Goal: Transaction & Acquisition: Book appointment/travel/reservation

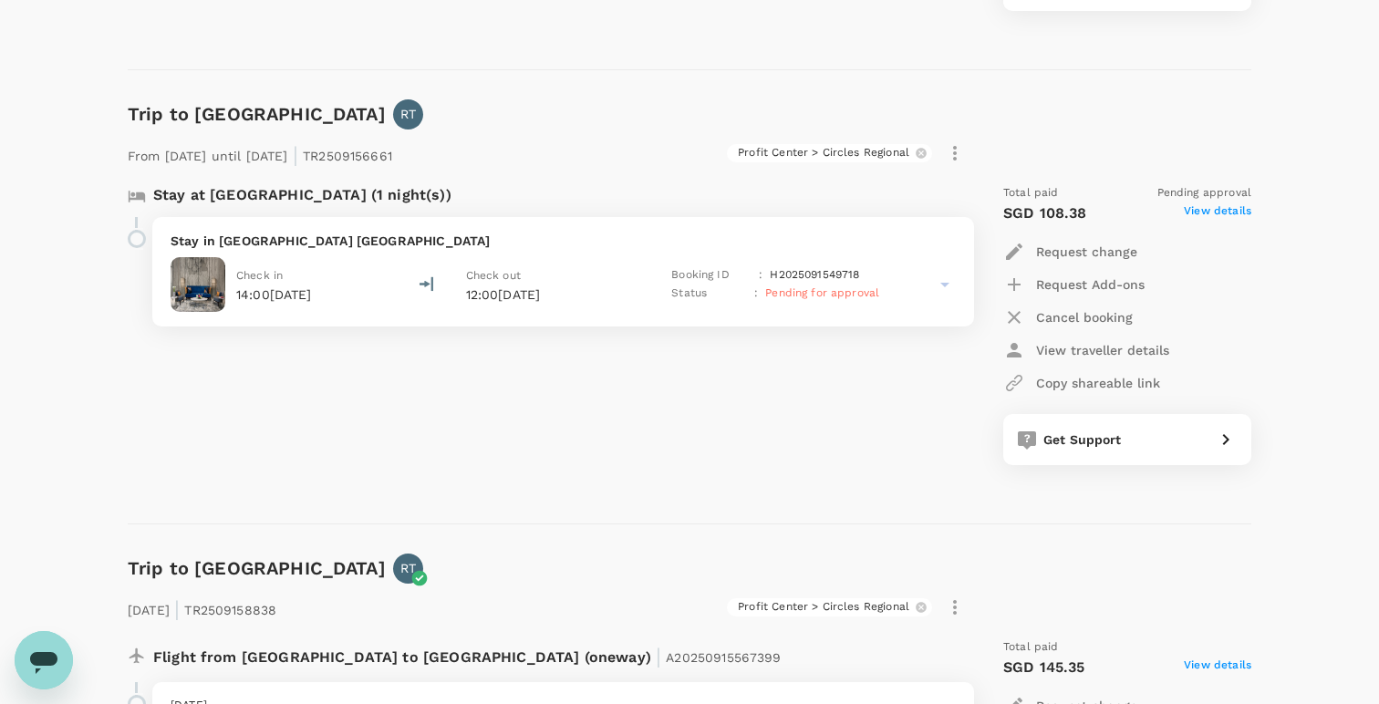
scroll to position [654, 0]
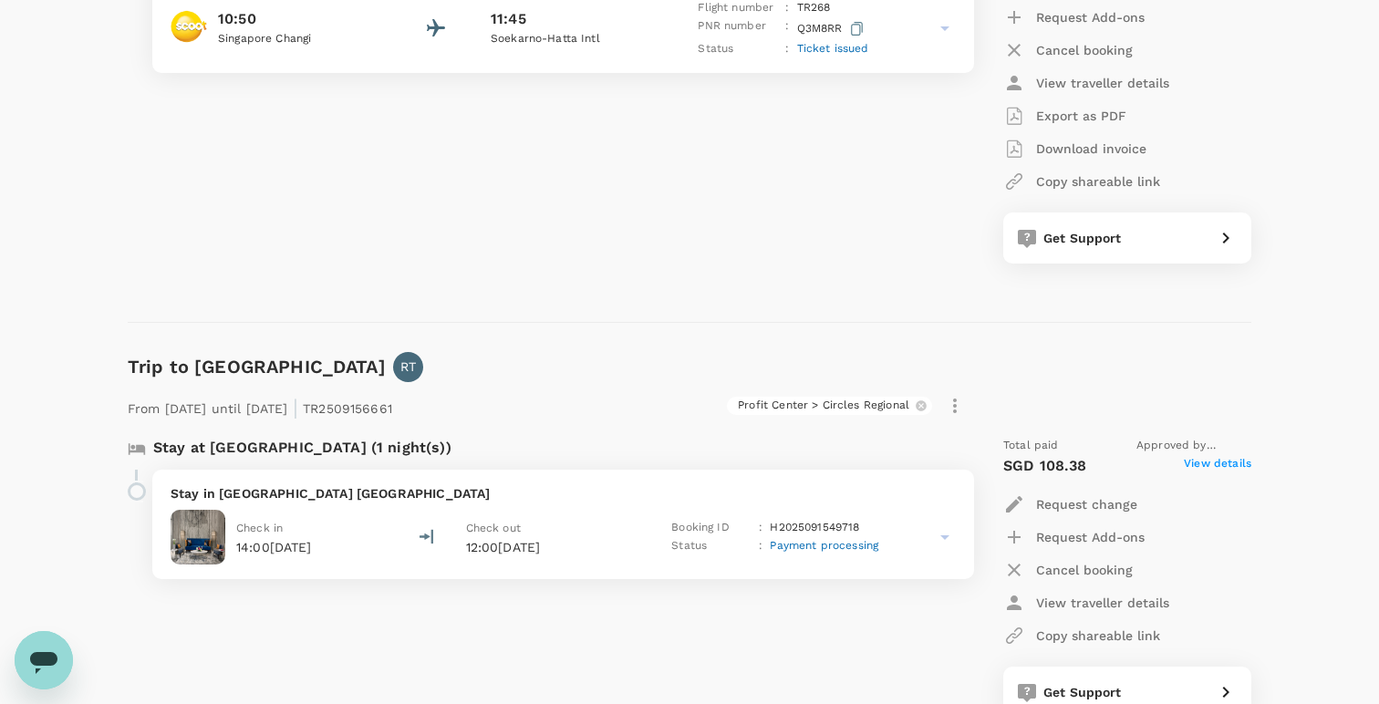
scroll to position [489, 0]
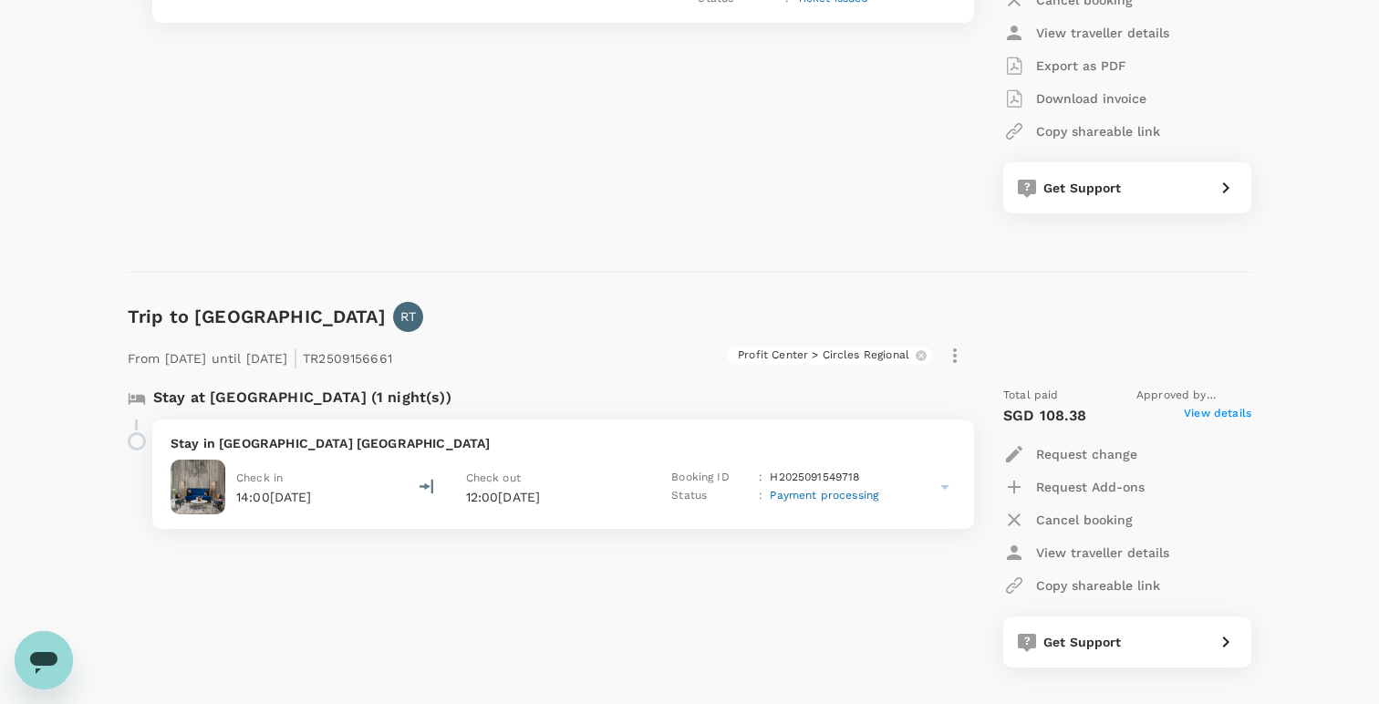
click at [944, 485] on icon at bounding box center [945, 487] width 9 height 5
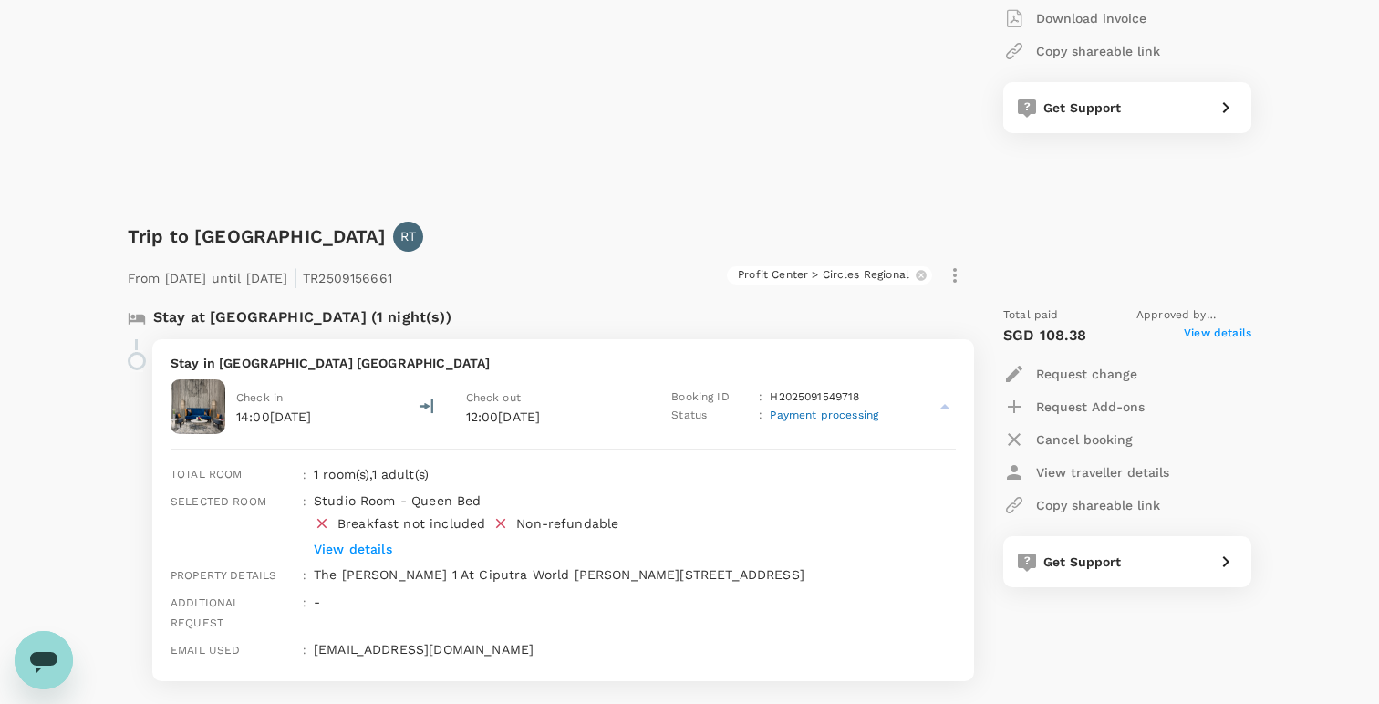
scroll to position [816, 0]
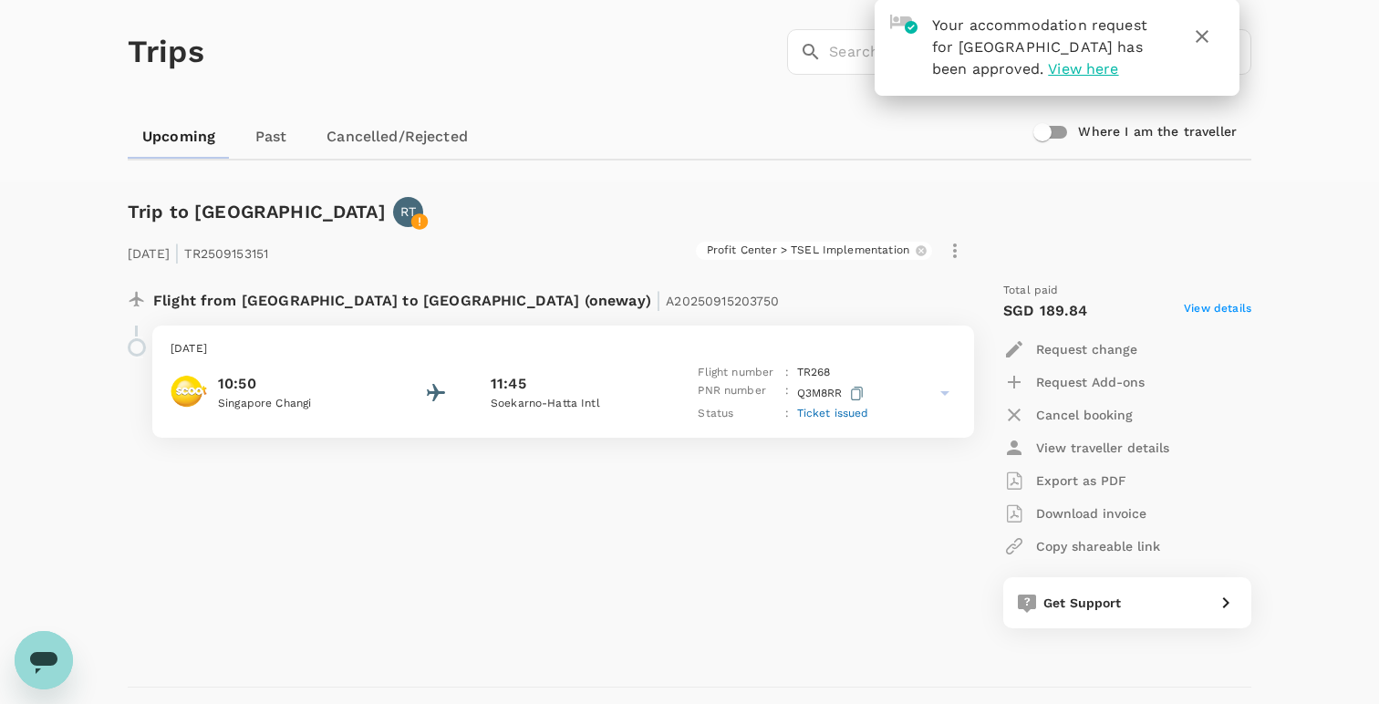
scroll to position [44, 0]
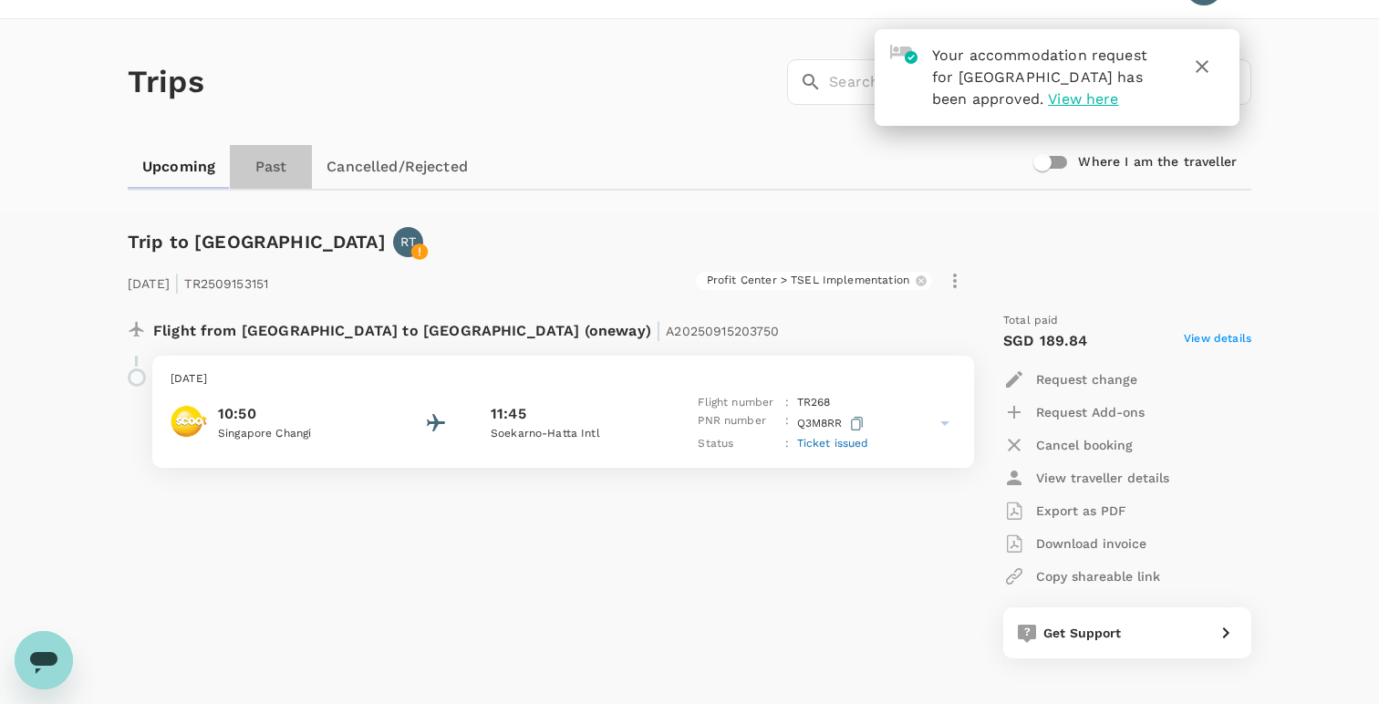
click at [265, 159] on link "Past" at bounding box center [271, 167] width 82 height 44
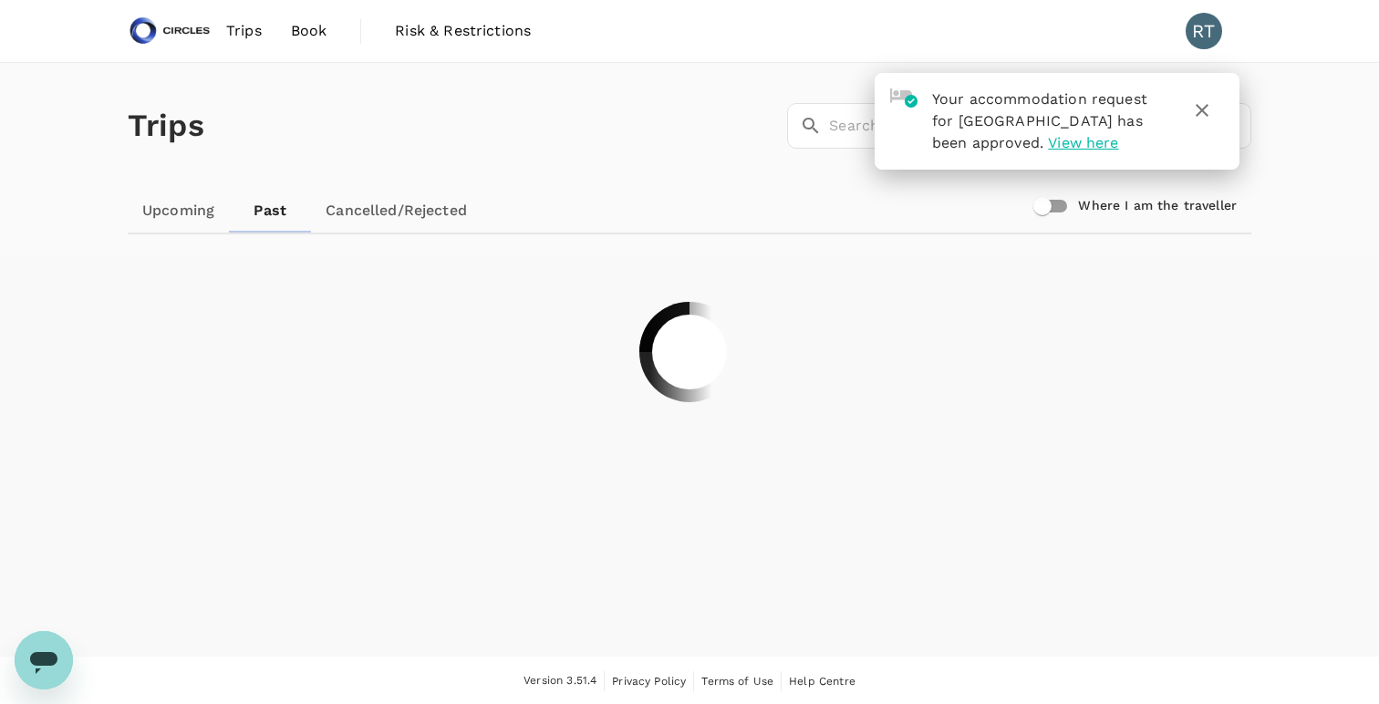
click at [1119, 146] on span "View here" at bounding box center [1083, 142] width 70 height 17
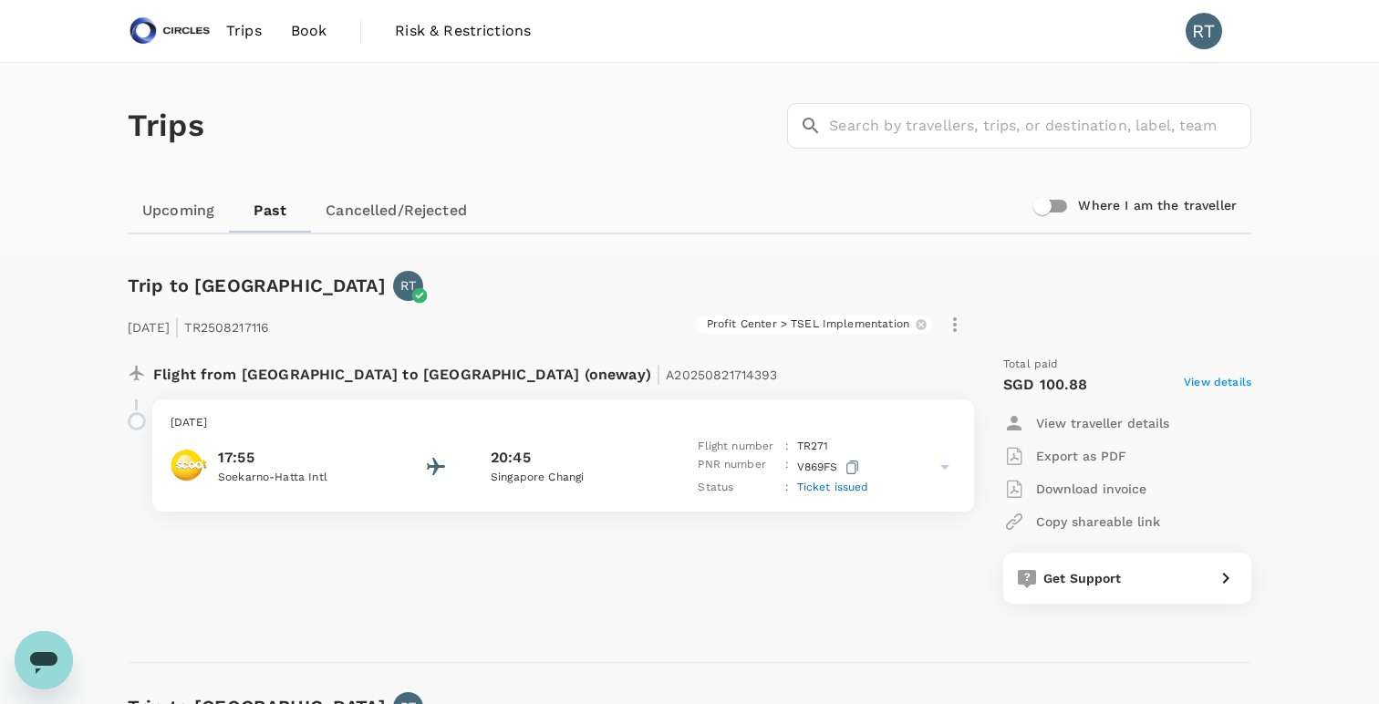
click at [186, 211] on link "Upcoming" at bounding box center [178, 211] width 101 height 44
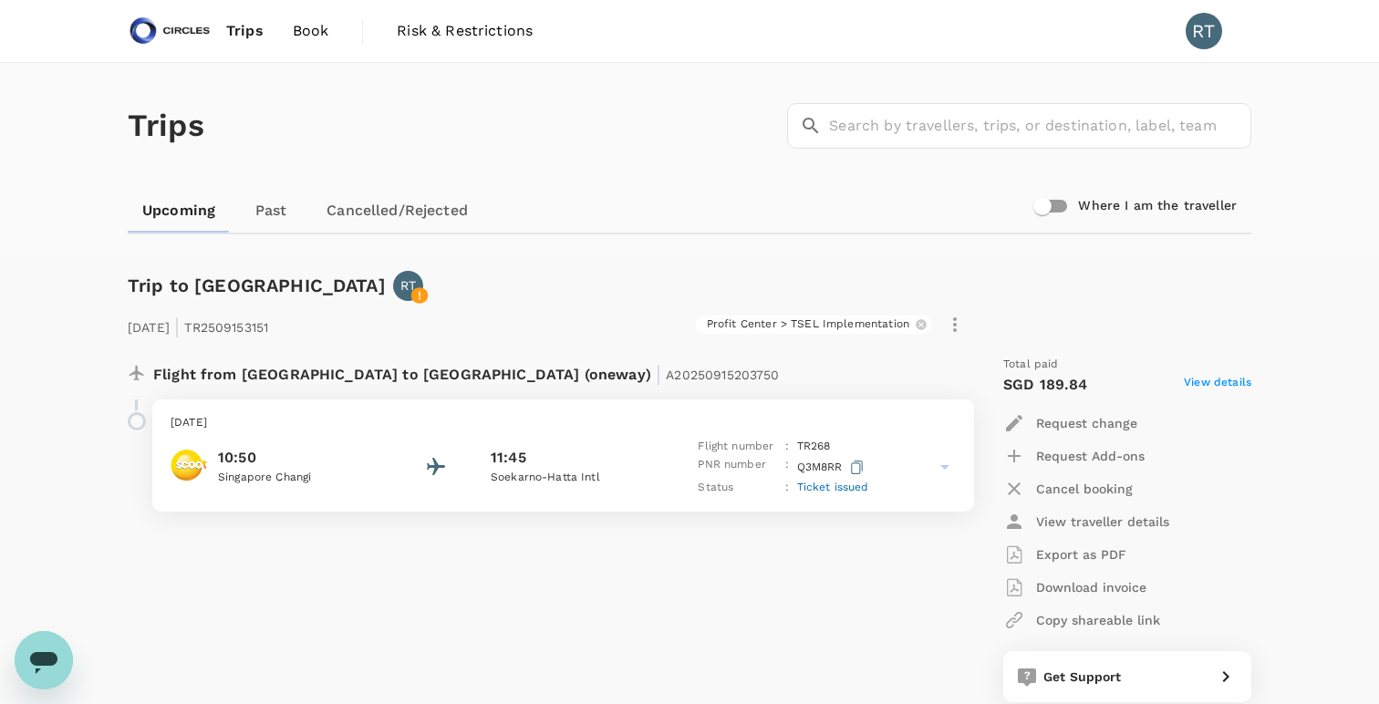
click at [312, 26] on span "Book" at bounding box center [311, 31] width 36 height 22
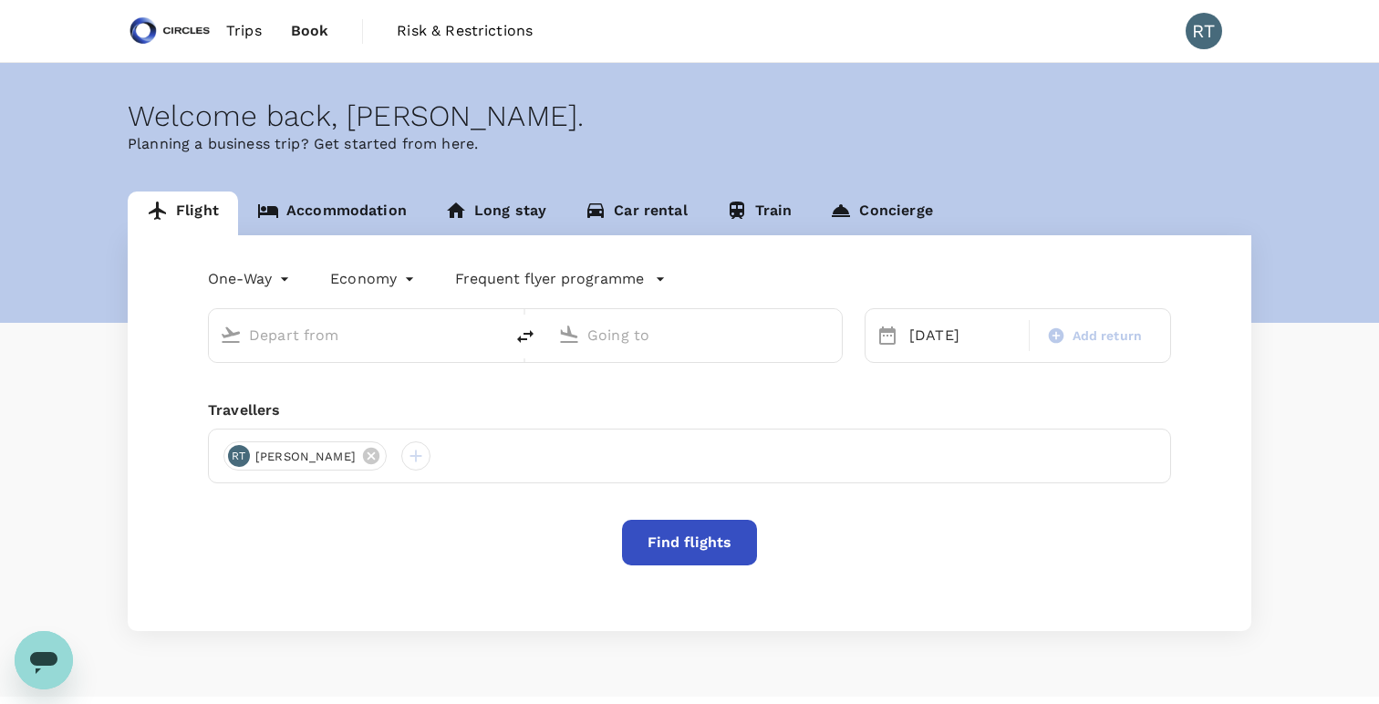
type input "Soekarno-Hatta Intl (CGK)"
type input "Singapore Changi (SIN)"
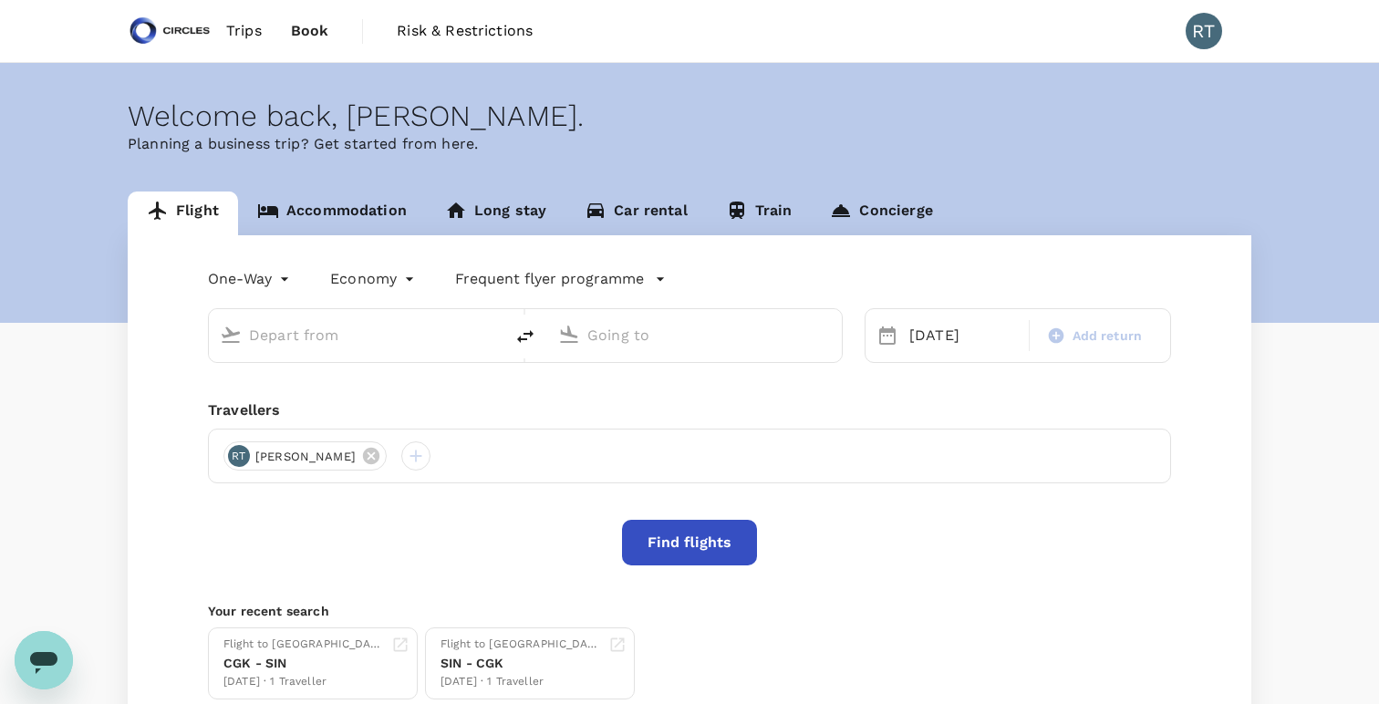
type input "Soekarno-Hatta Intl (CGK)"
type input "Singapore Changi (SIN)"
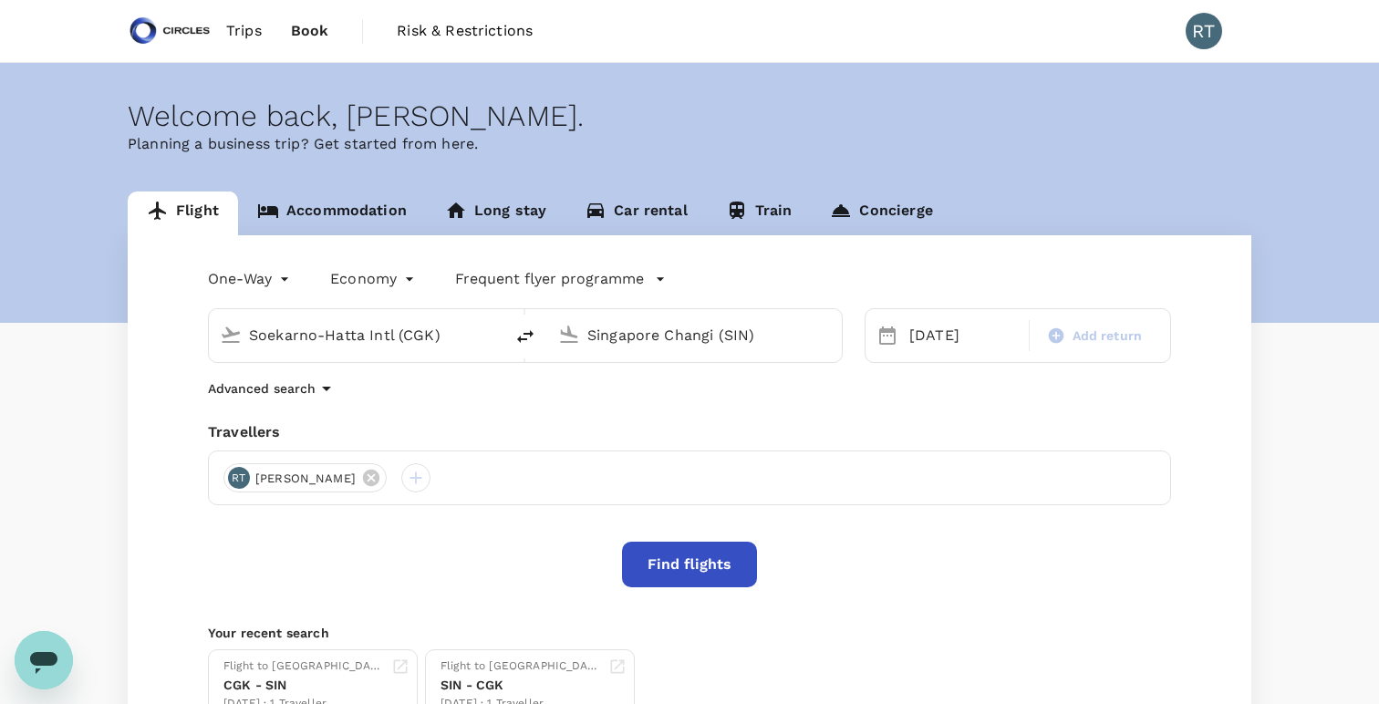
click at [340, 224] on link "Accommodation" at bounding box center [332, 214] width 188 height 44
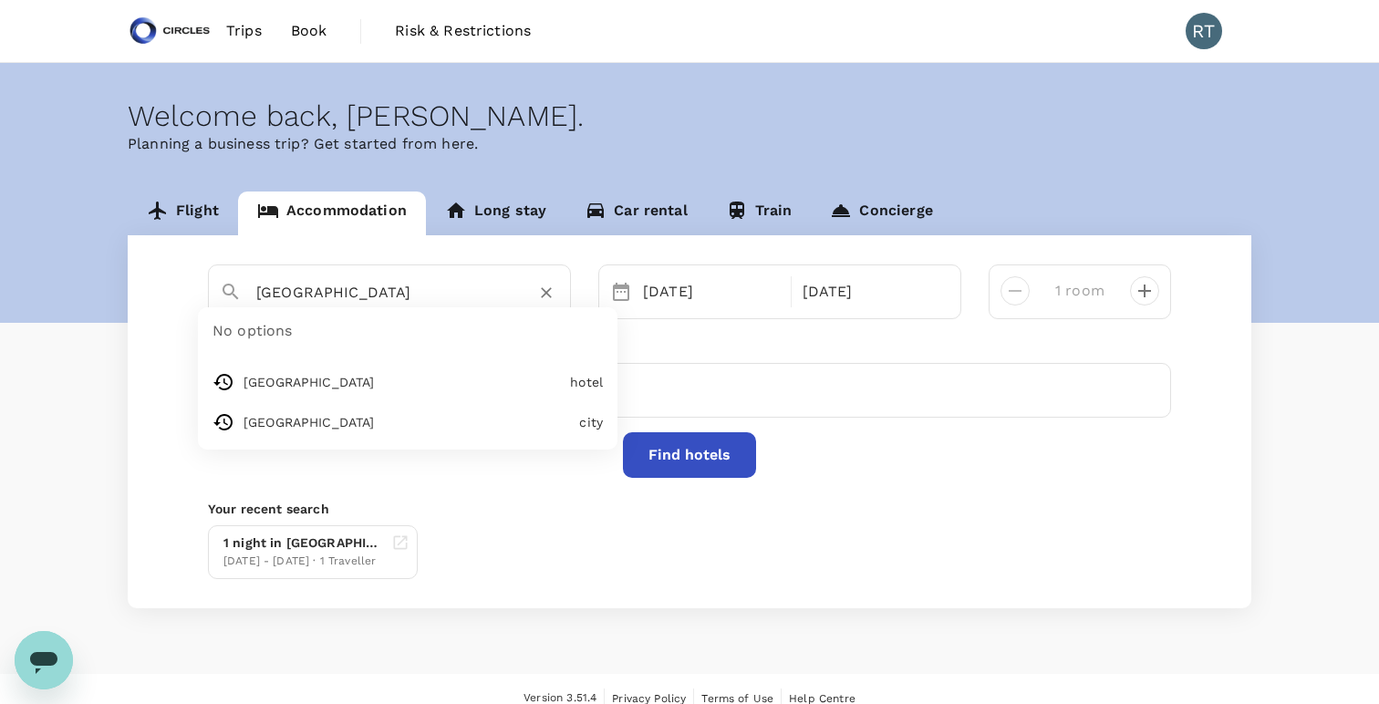
click at [402, 294] on input "Citadines Sudirman Jakarta" at bounding box center [382, 292] width 252 height 28
type input "Jakarta"
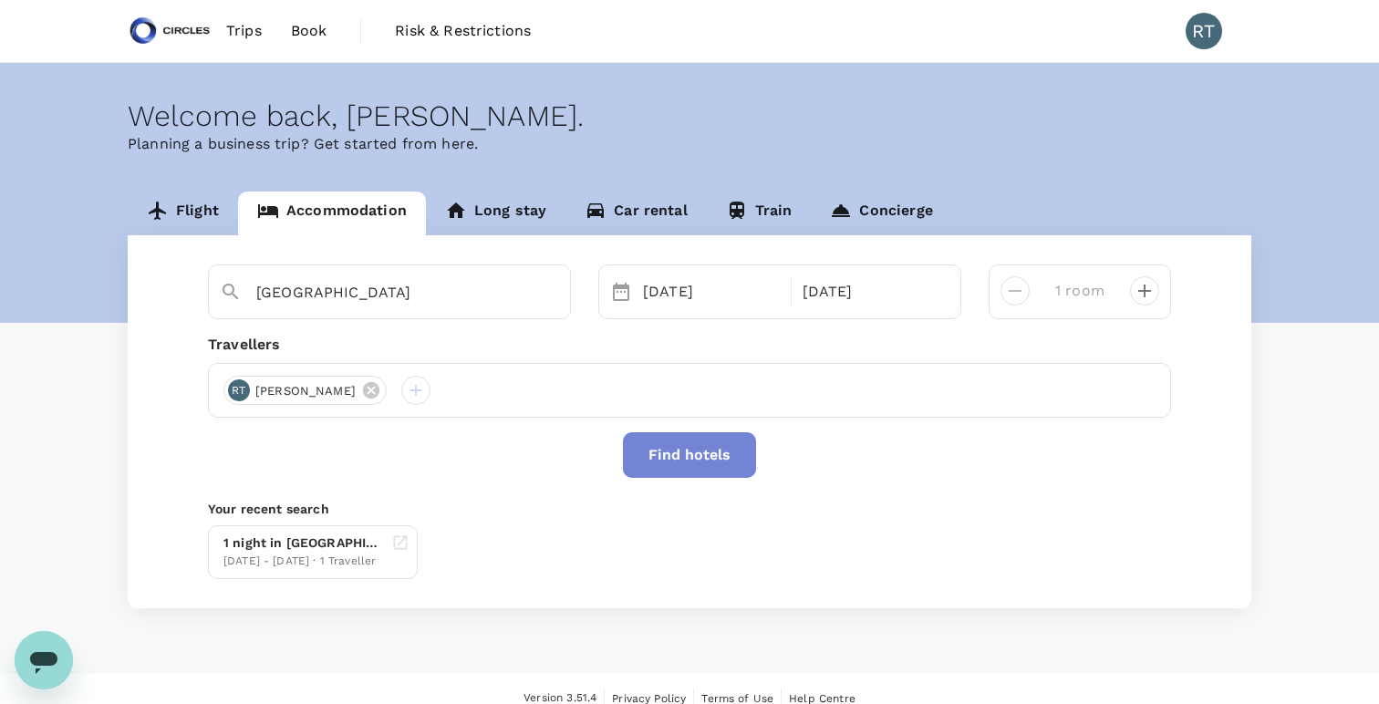
click at [703, 445] on button "Find hotels" at bounding box center [689, 455] width 133 height 46
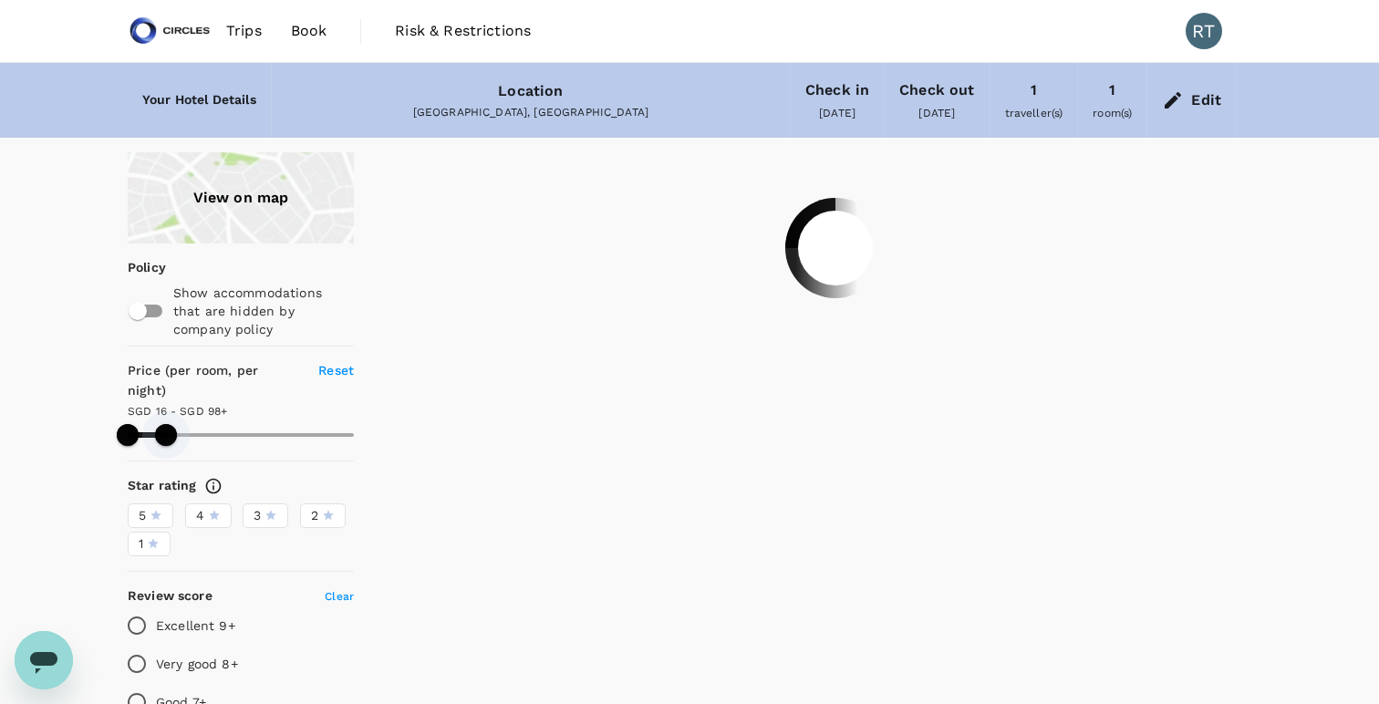
drag, startPoint x: 349, startPoint y: 406, endPoint x: 164, endPoint y: 400, distance: 184.4
click at [166, 424] on span at bounding box center [166, 435] width 22 height 22
click at [156, 424] on span at bounding box center [156, 435] width 22 height 22
click at [162, 424] on span at bounding box center [162, 435] width 22 height 22
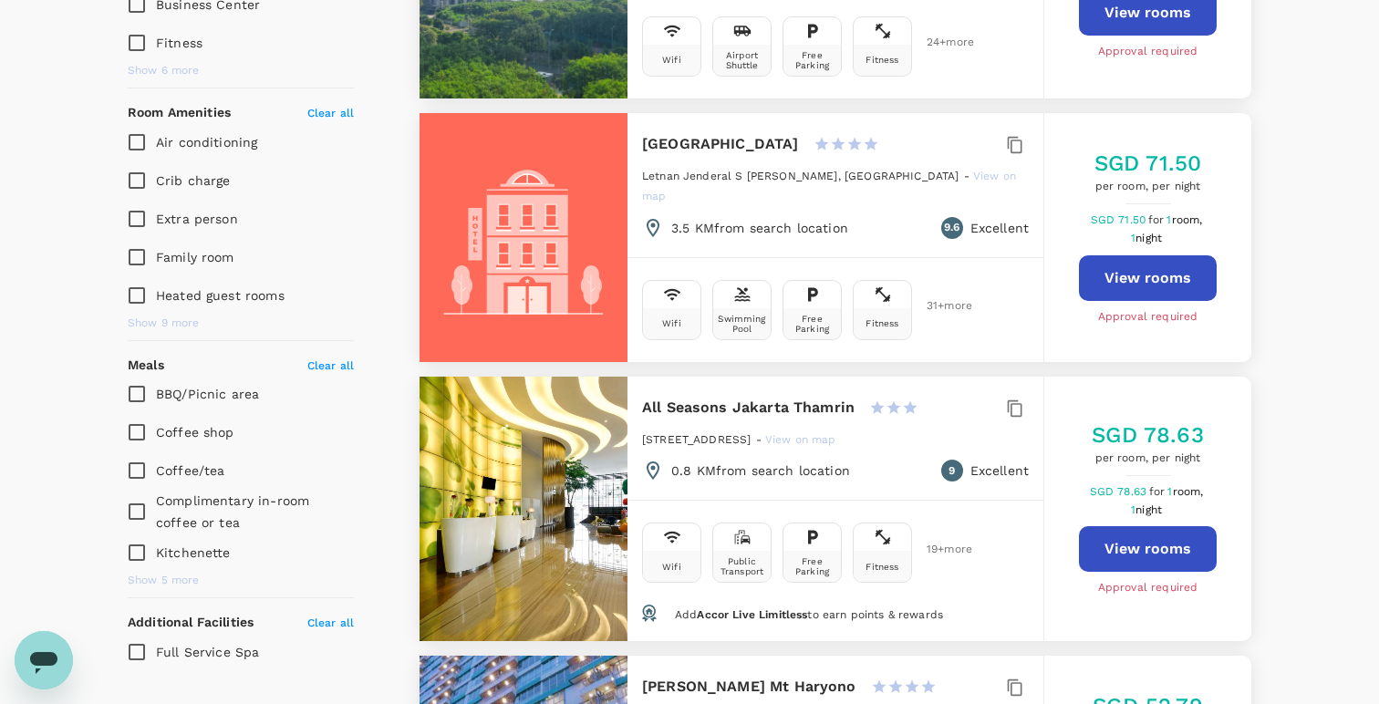
scroll to position [901, 0]
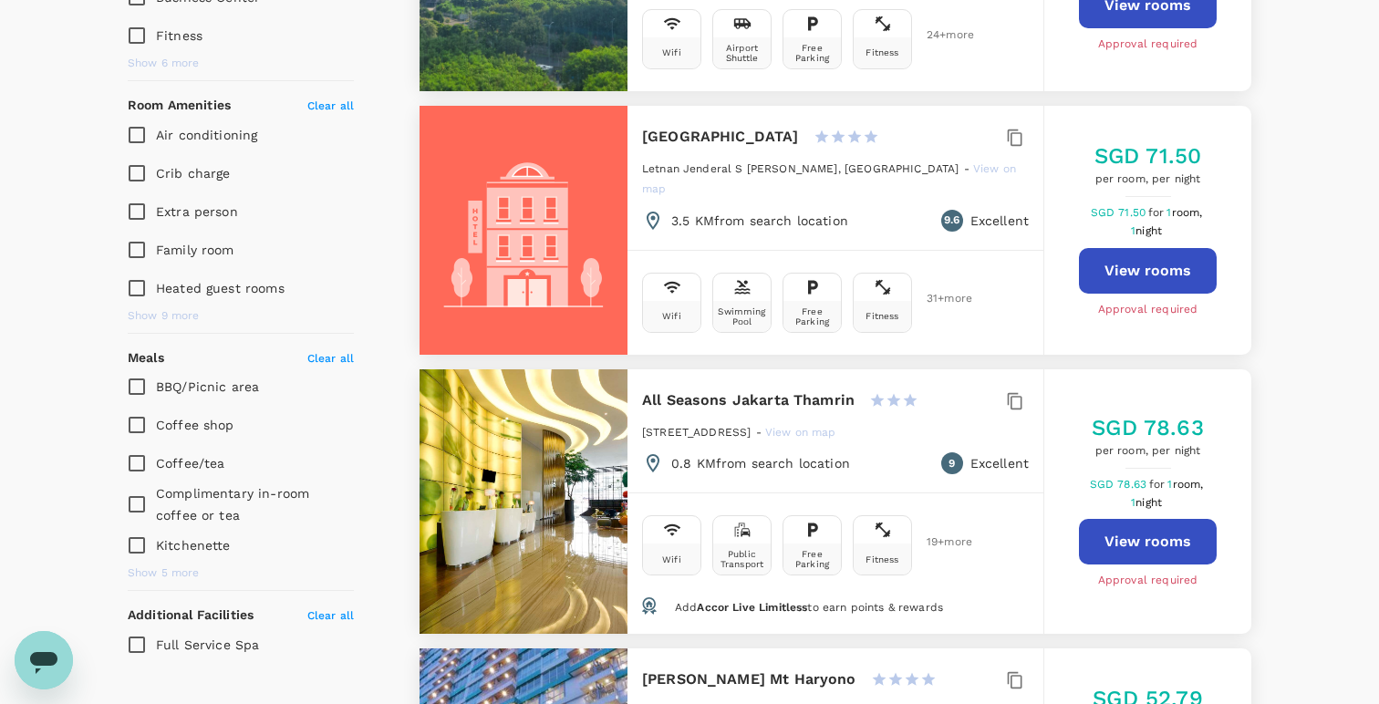
type input "90.07"
click at [1120, 519] on button "View rooms" at bounding box center [1148, 542] width 138 height 46
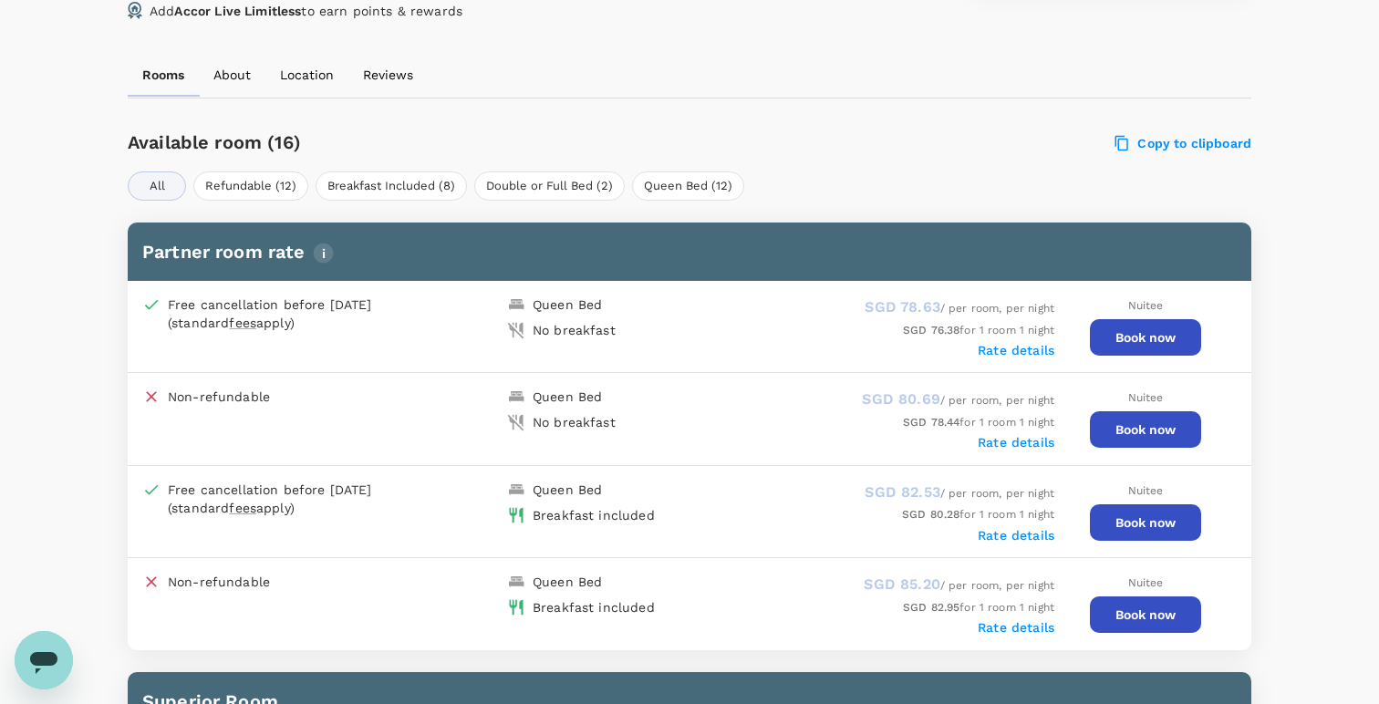
scroll to position [811, 0]
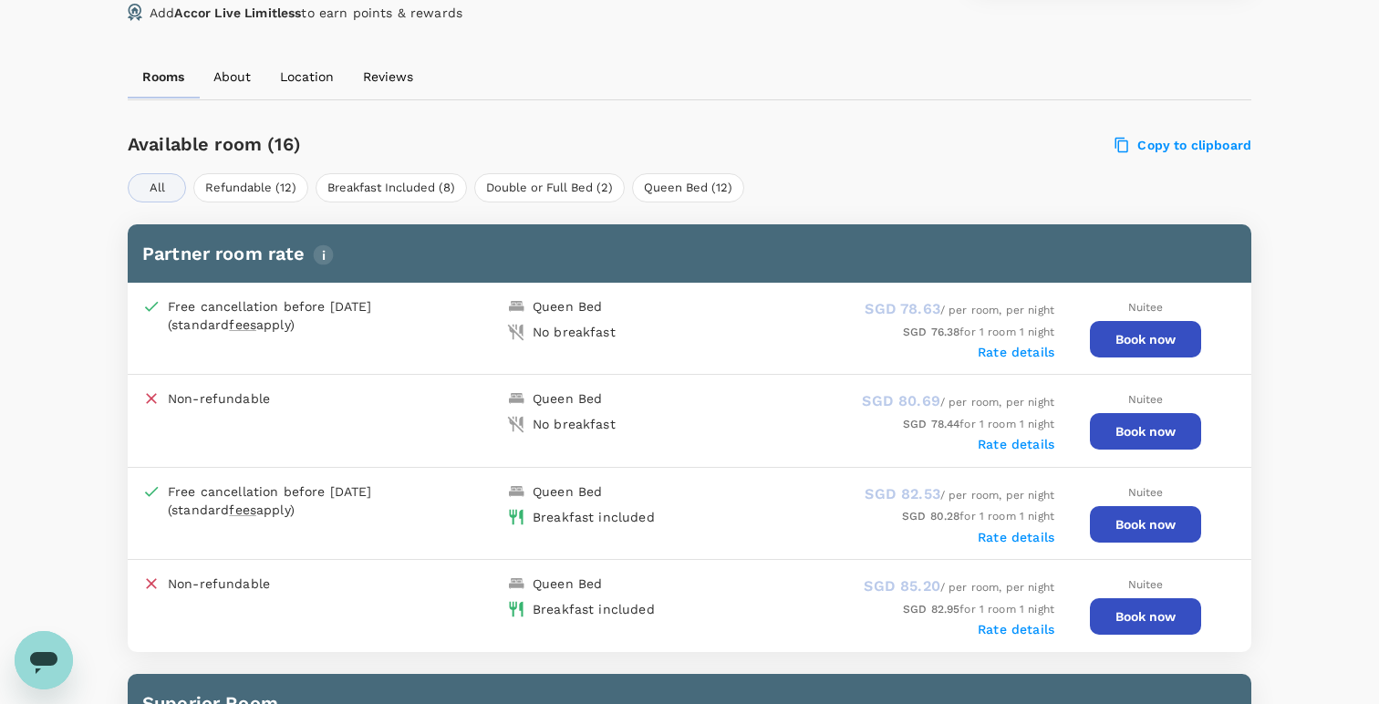
click at [1134, 522] on button "Book now" at bounding box center [1145, 524] width 111 height 36
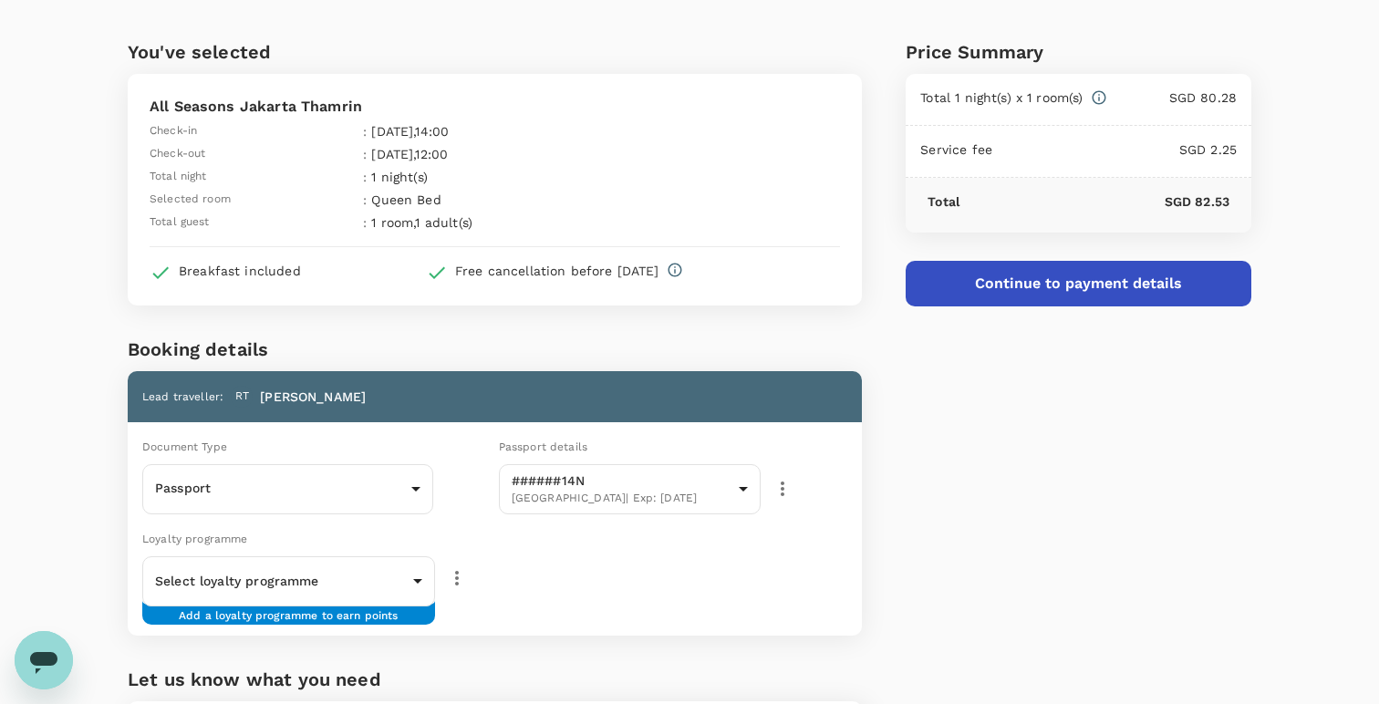
scroll to position [60, 0]
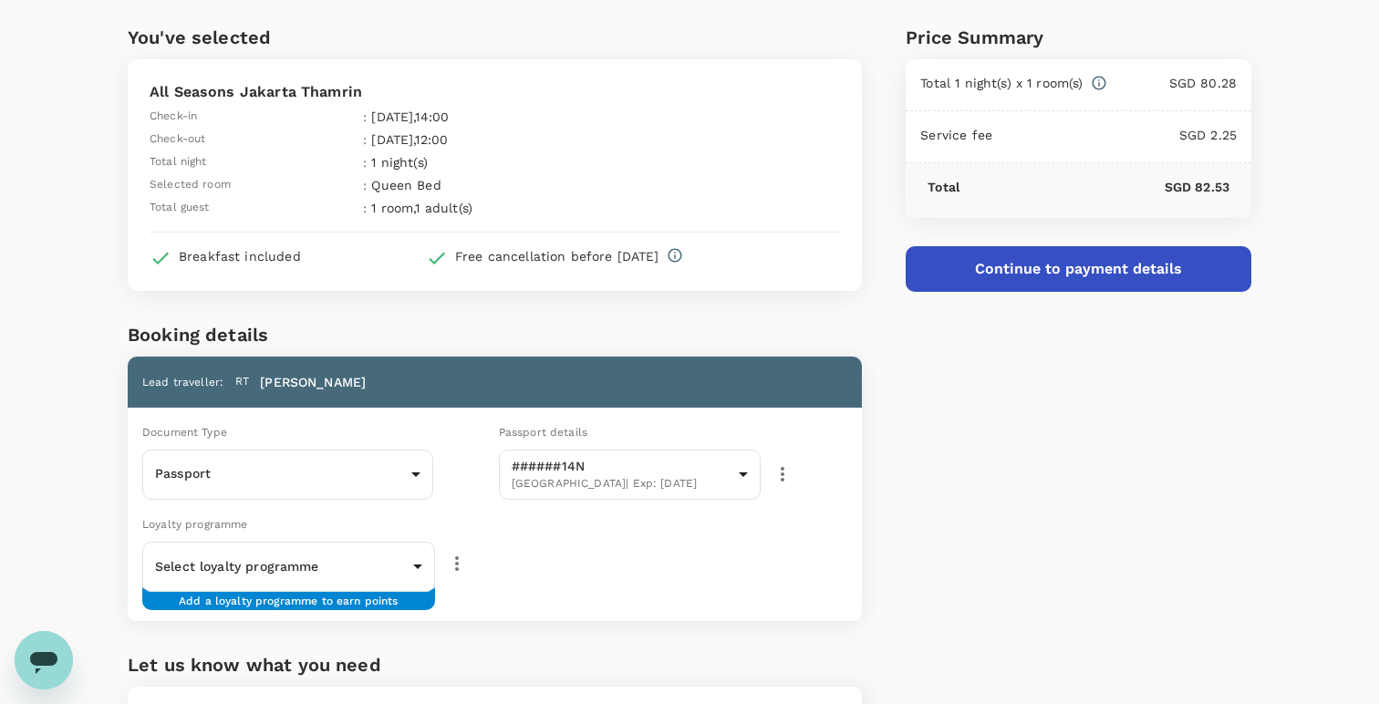
click at [997, 281] on button "Continue to payment details" at bounding box center [1079, 269] width 346 height 46
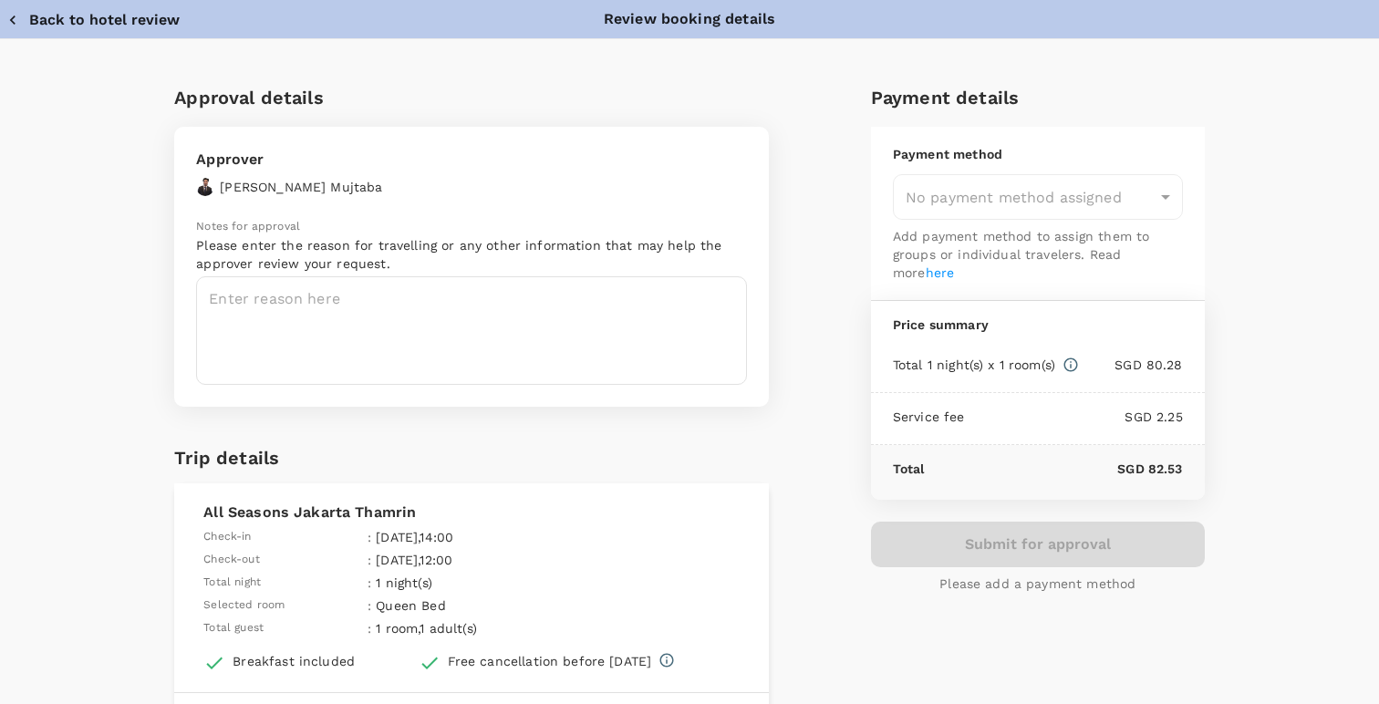
type input "9cb7bd09-647a-4334-94d9-122ca4480a85"
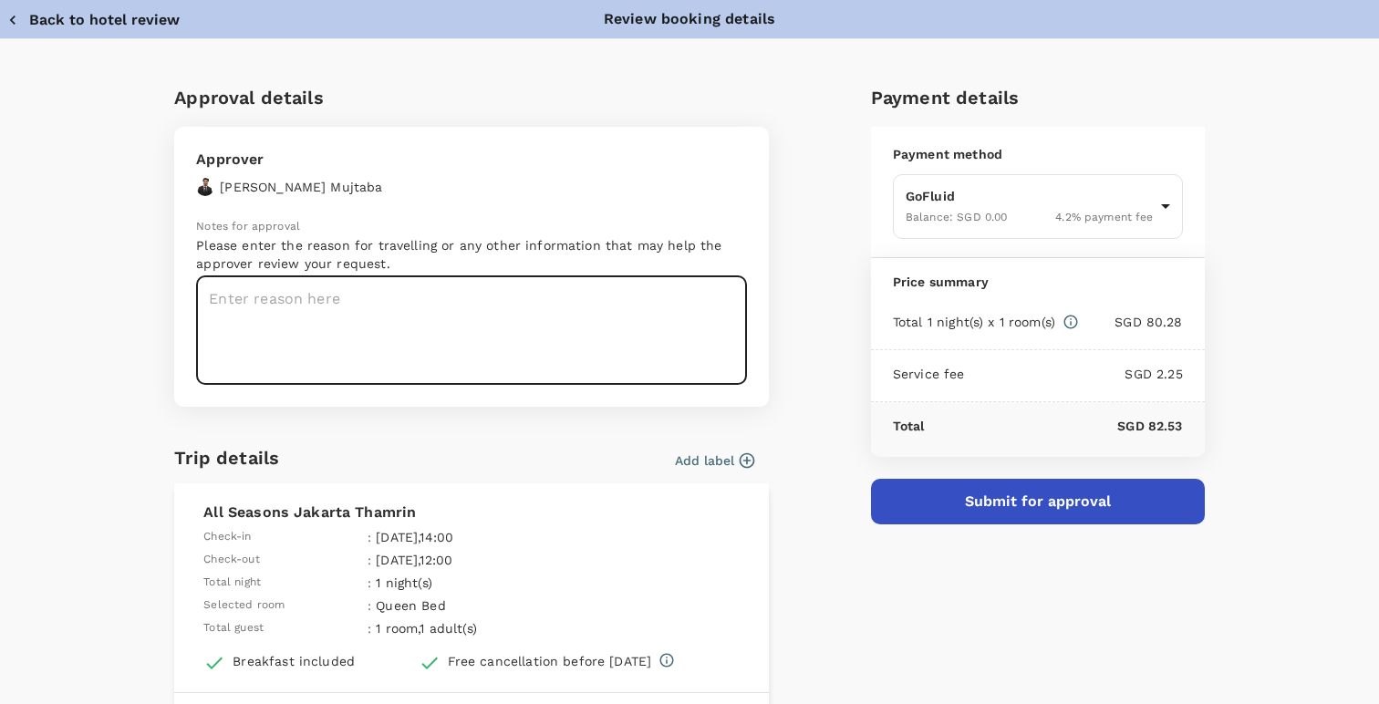
click at [556, 354] on textarea at bounding box center [471, 330] width 551 height 109
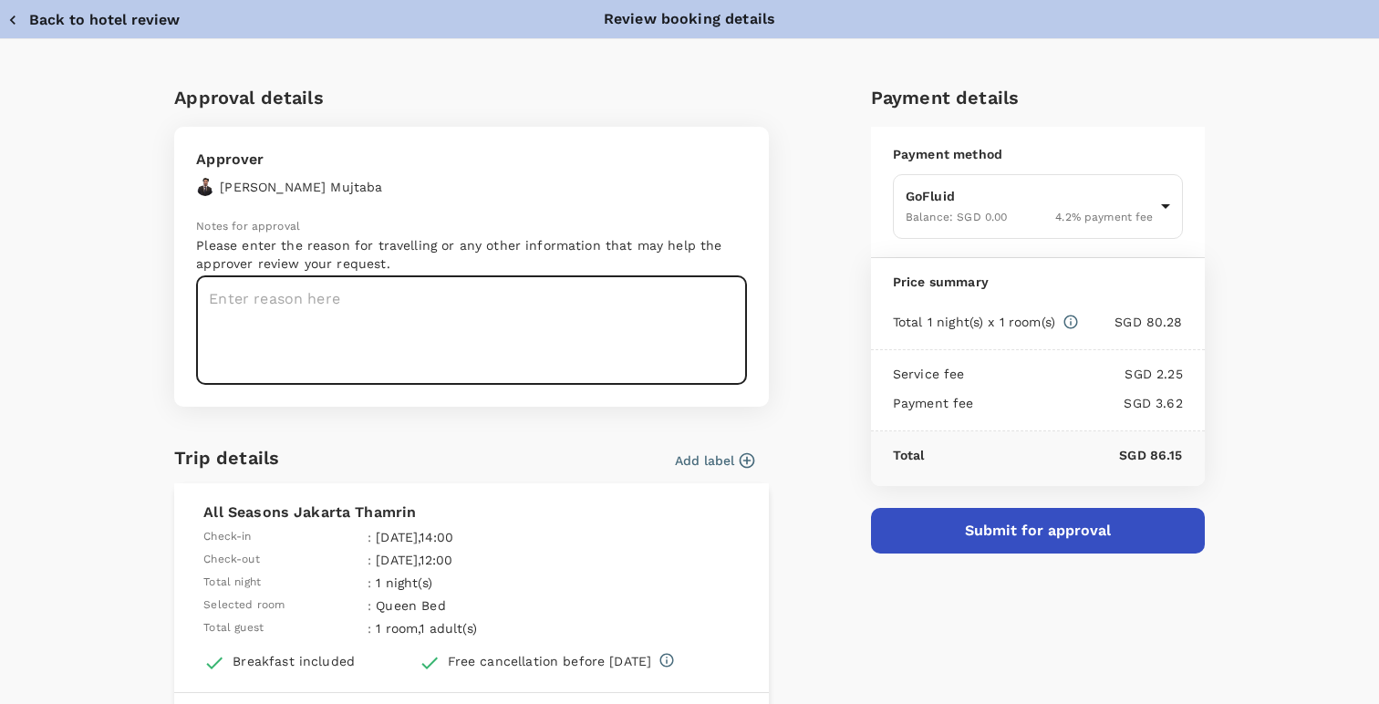
click at [518, 349] on textarea at bounding box center [471, 330] width 551 height 109
paste textarea "Hassan Mujtaba"
type textarea "Hassan Mujtaba"
type textarea "Steerco Meeting with TSEL Travel Request: 1066"
click at [716, 450] on div "Add label" at bounding box center [711, 456] width 87 height 27
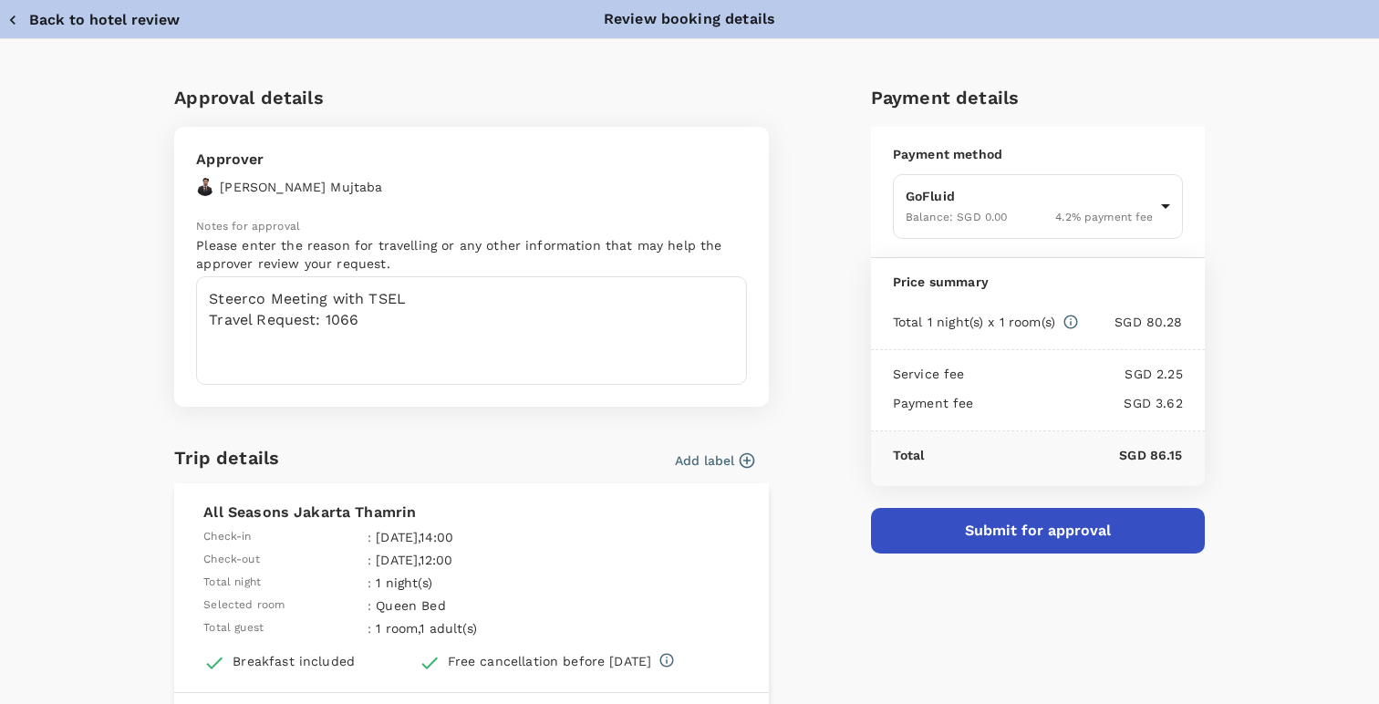
click at [744, 461] on icon "button" at bounding box center [747, 461] width 18 height 18
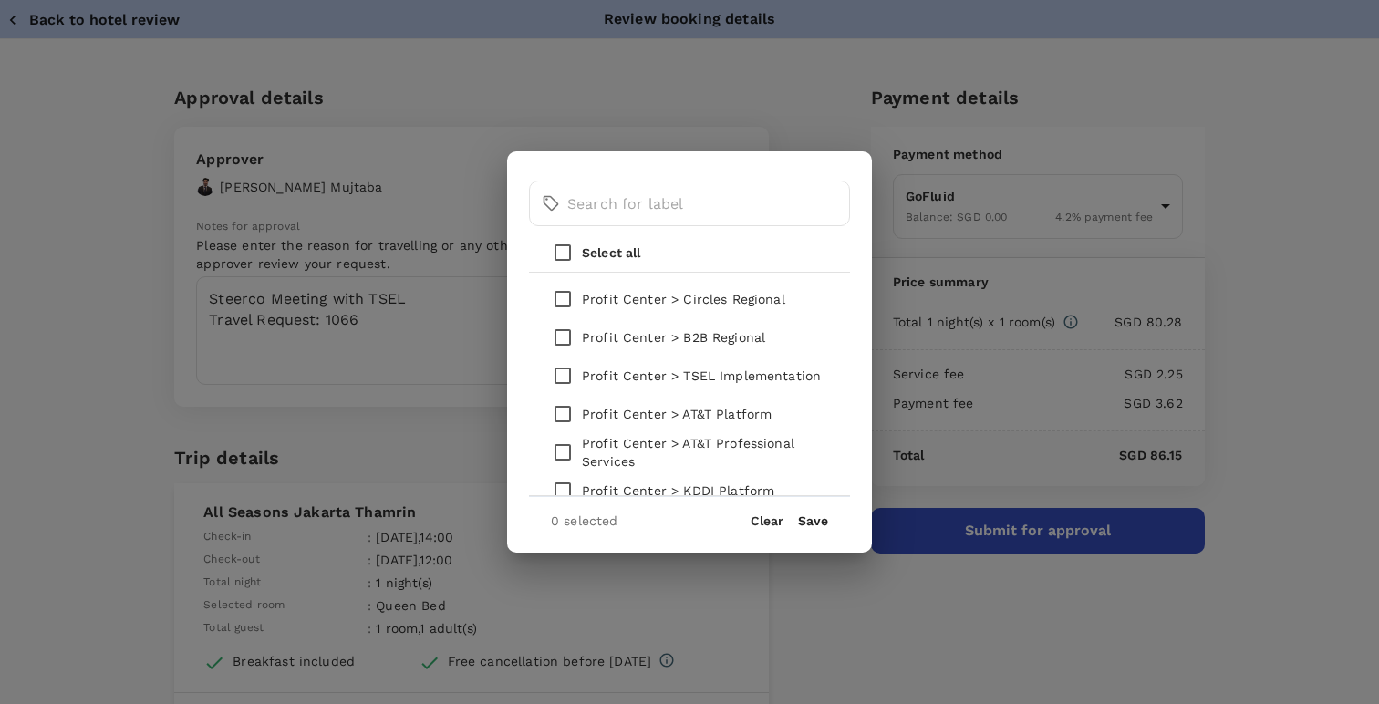
click at [566, 301] on input "checkbox" at bounding box center [563, 299] width 38 height 38
checkbox input "true"
click at [810, 515] on button "Save" at bounding box center [813, 521] width 30 height 15
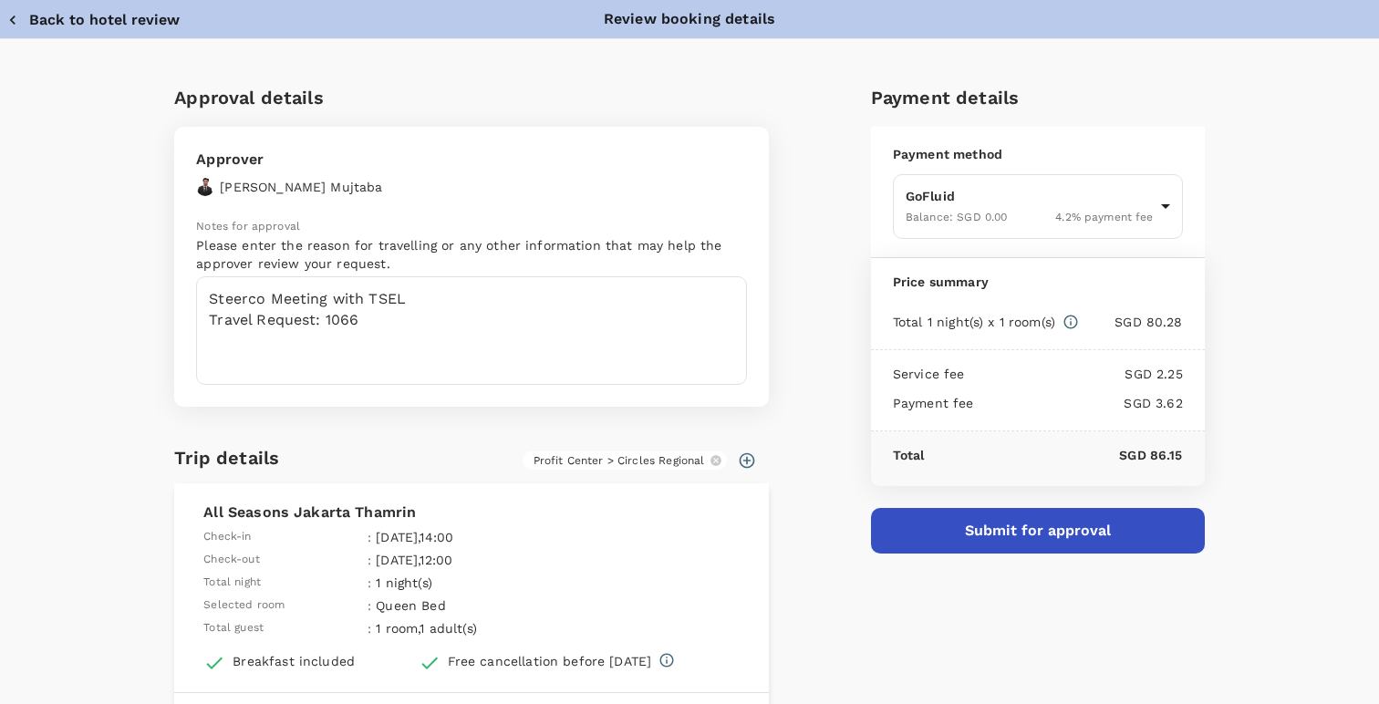
click at [946, 517] on button "Submit for approval" at bounding box center [1038, 531] width 334 height 46
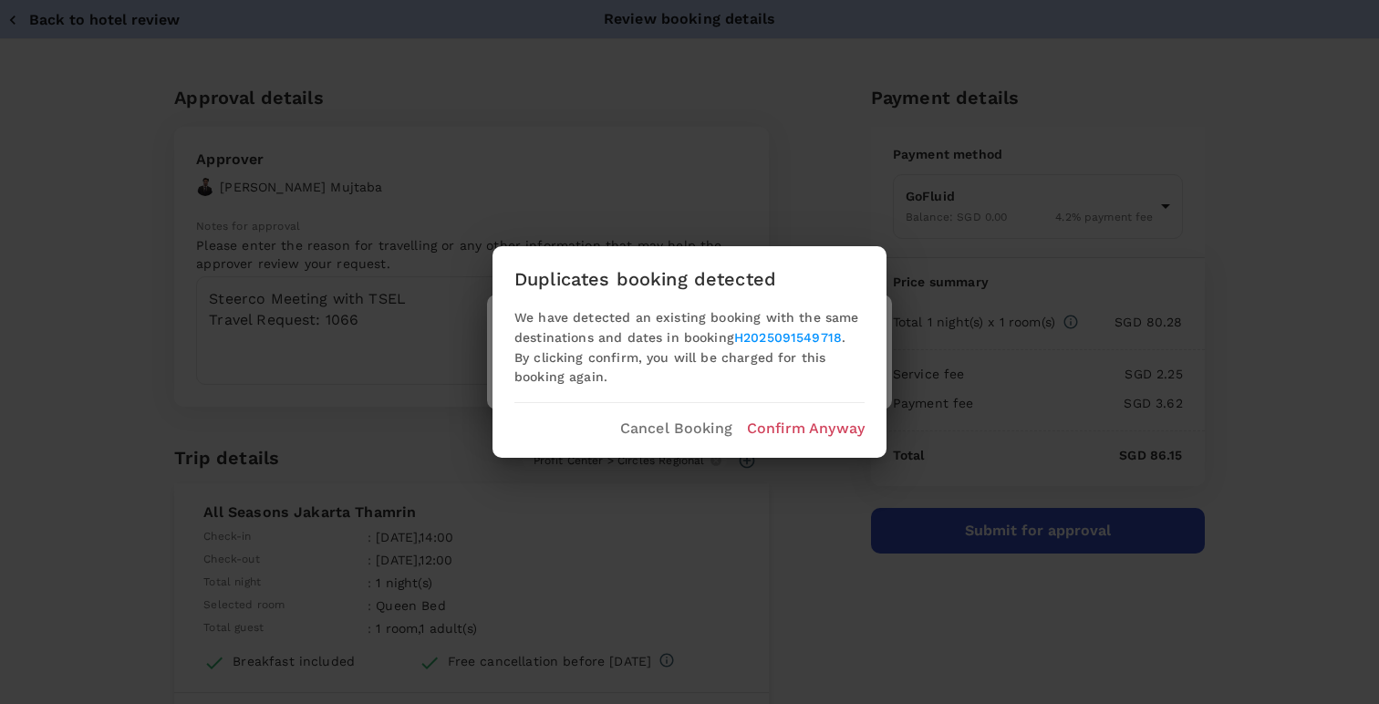
click at [777, 432] on p "Confirm Anyway" at bounding box center [806, 429] width 118 height 22
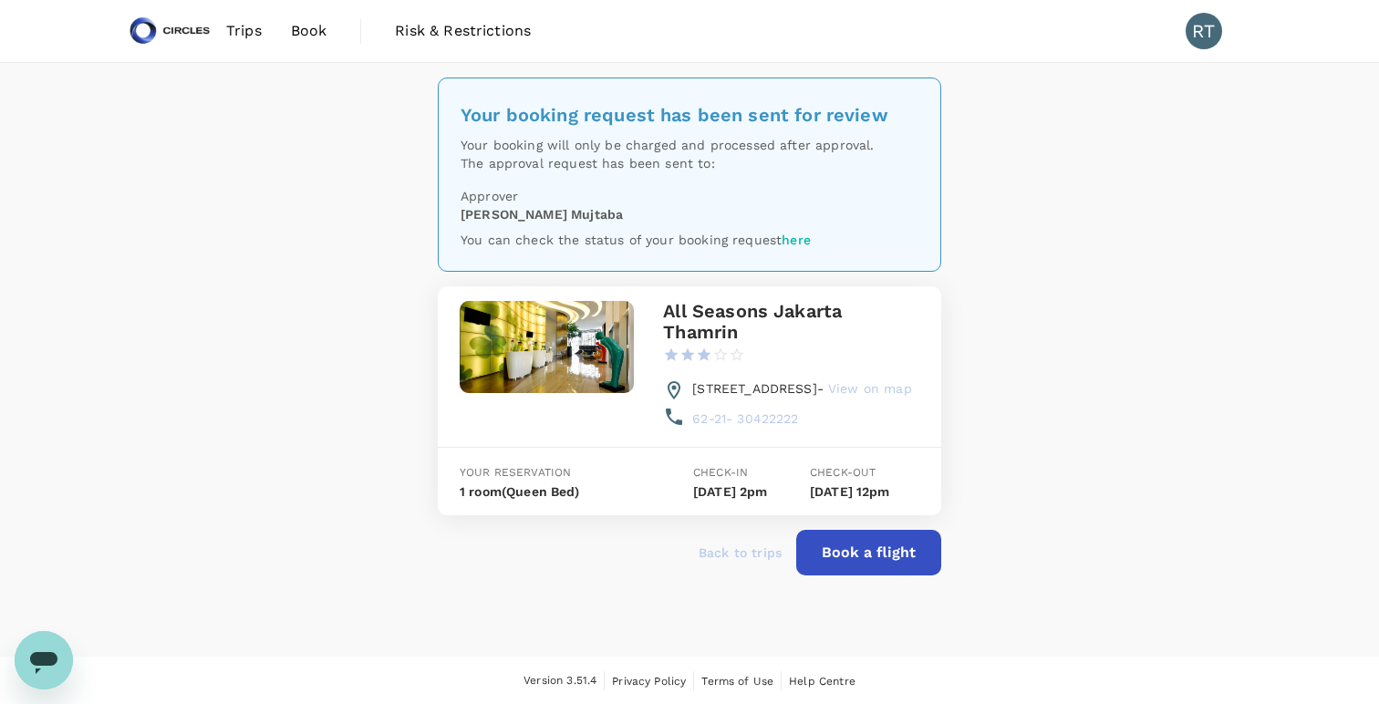
click at [234, 34] on span "Trips" at bounding box center [244, 31] width 36 height 22
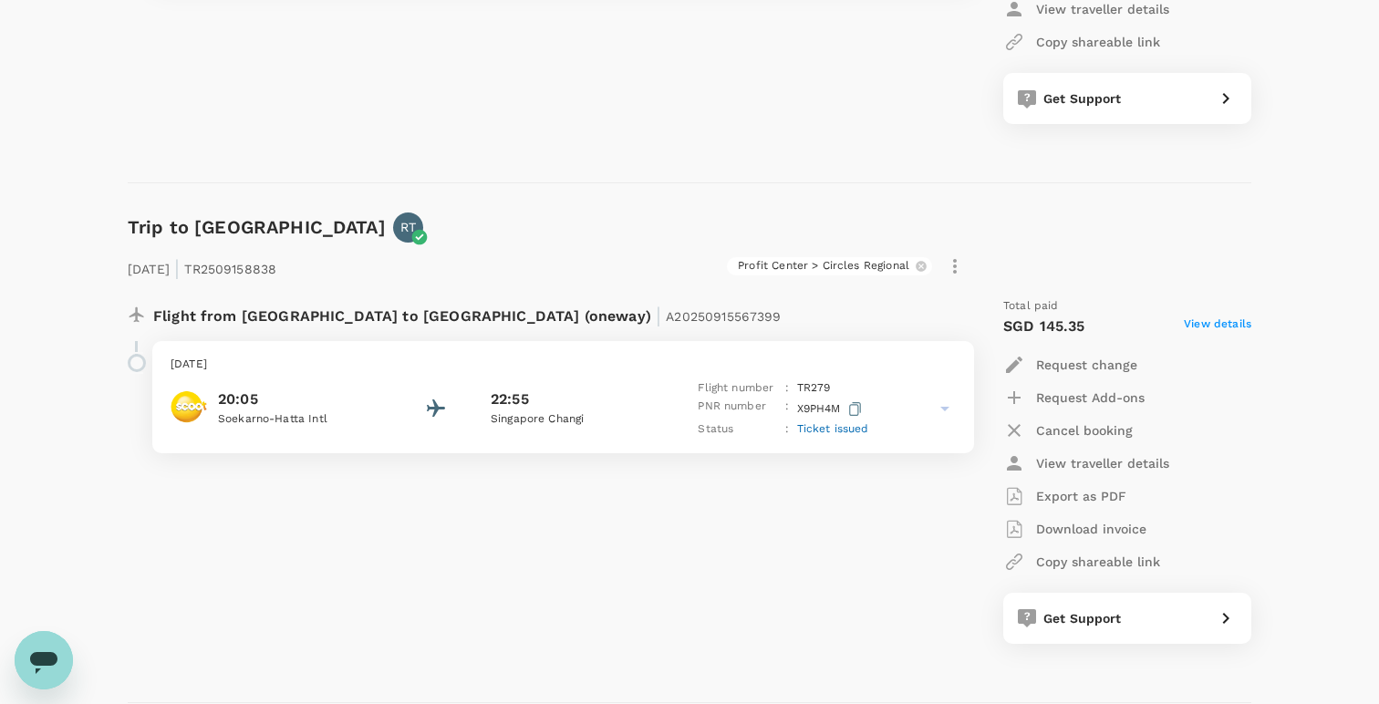
scroll to position [1182, 0]
